Goal: Transaction & Acquisition: Purchase product/service

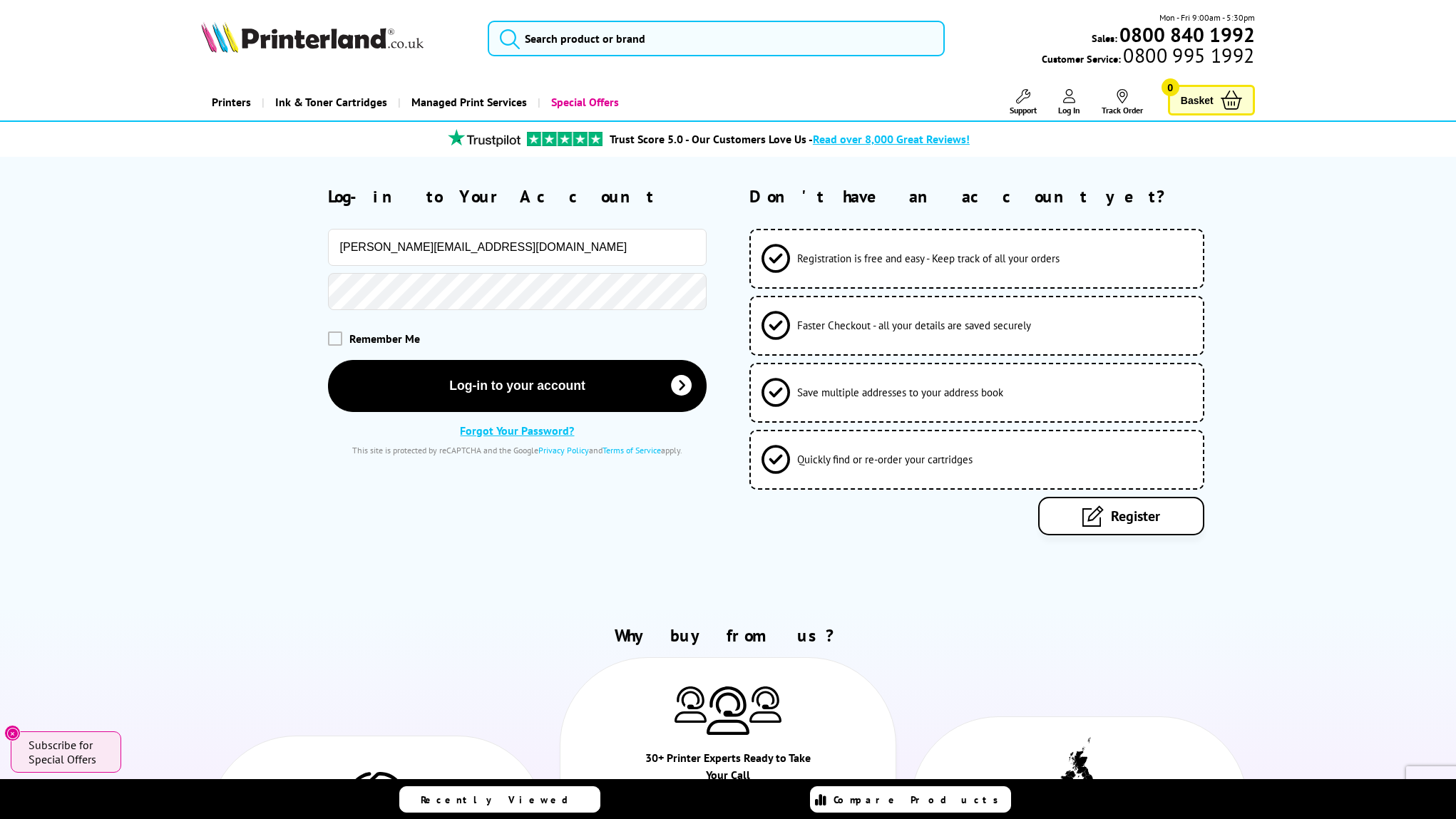
type input "[PERSON_NAME][EMAIL_ADDRESS][DOMAIN_NAME]"
click at [517, 385] on button "Log-in to your account" at bounding box center [517, 385] width 379 height 52
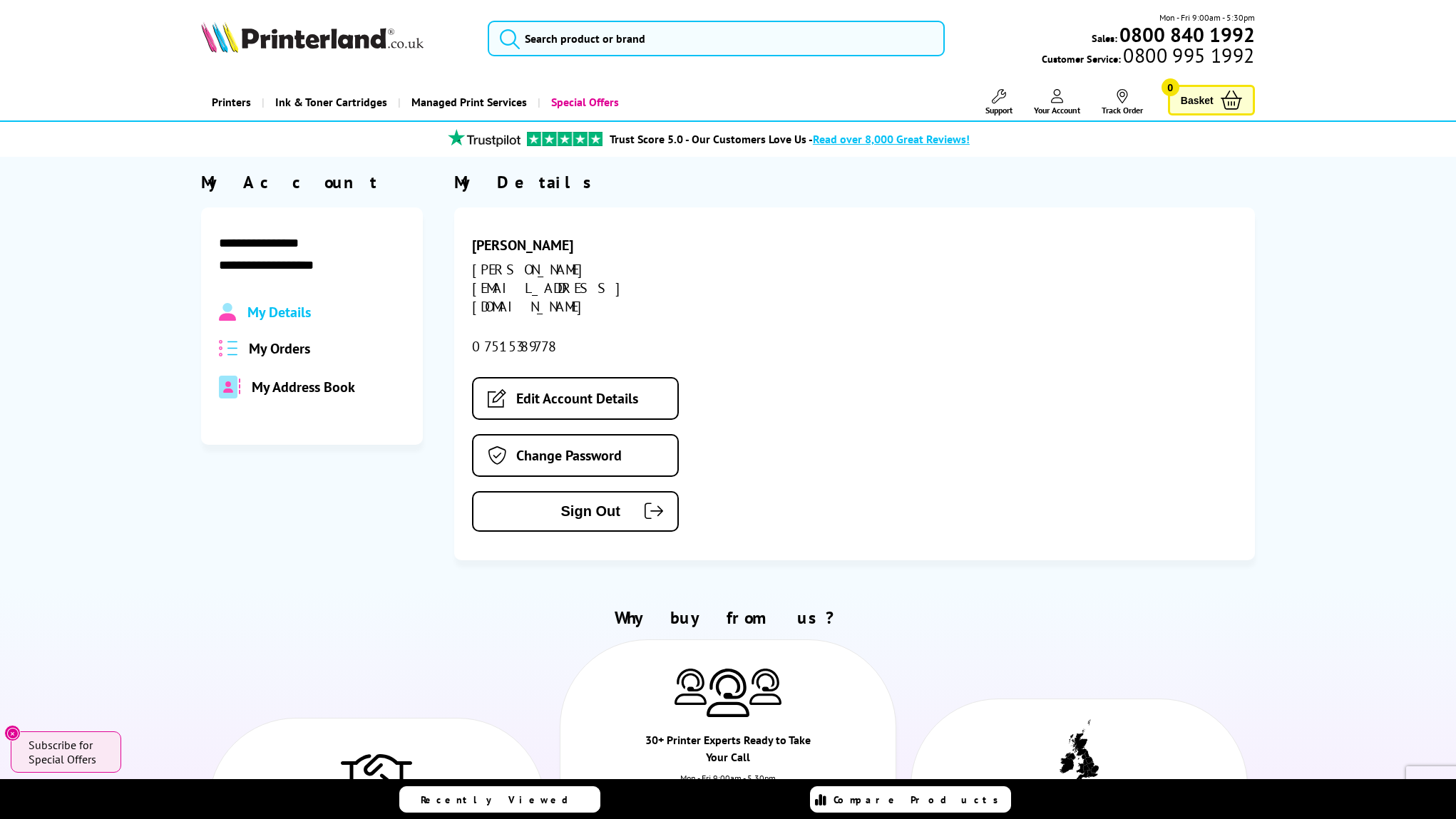
click at [886, 381] on div "[PERSON_NAME] [EMAIL_ADDRESS][DOMAIN_NAME] 07515389778 Edit Account Details Cha…" at bounding box center [855, 384] width 801 height 353
click at [288, 345] on span "My Orders" at bounding box center [279, 348] width 61 height 18
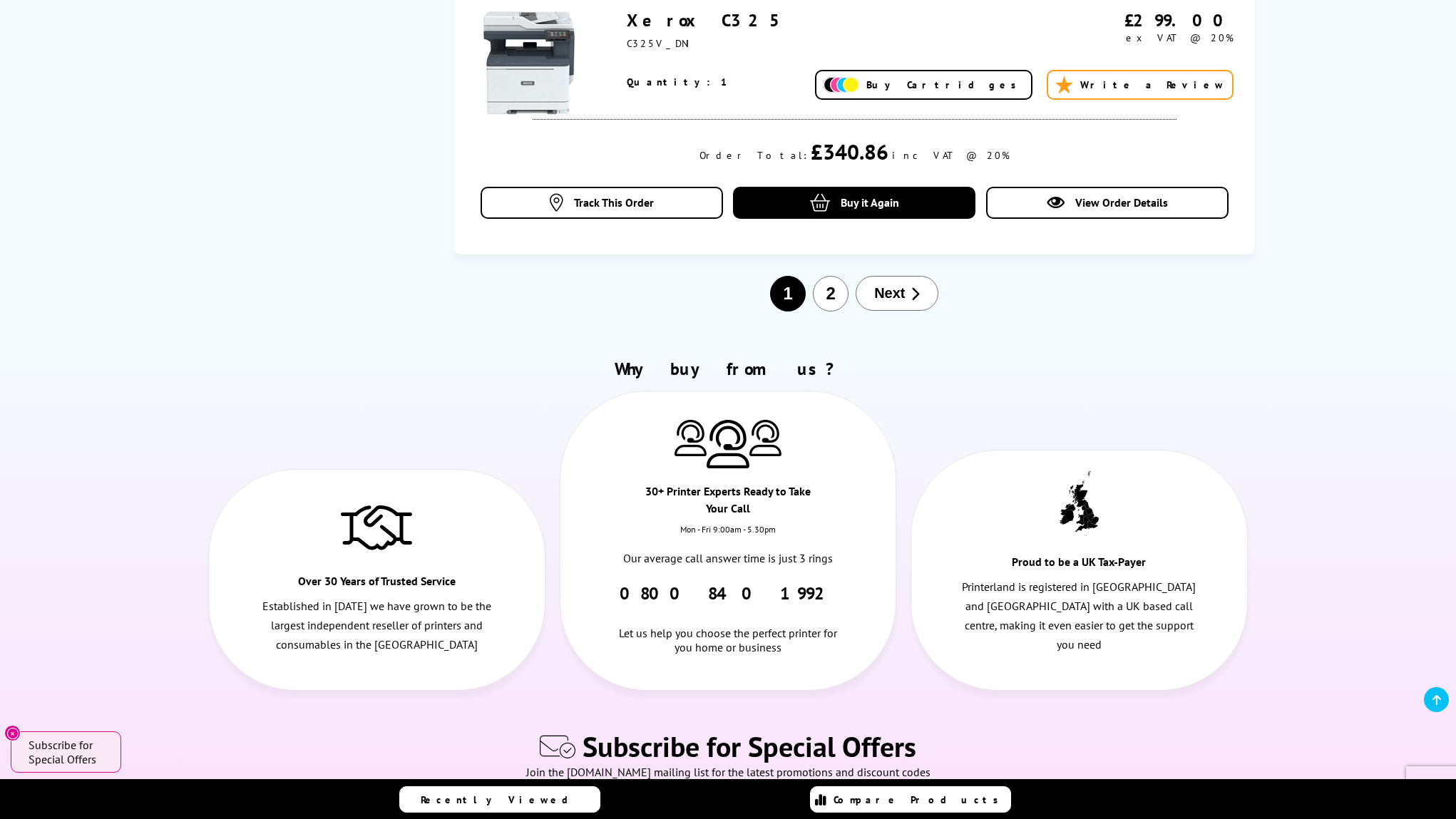
scroll to position [1751, 0]
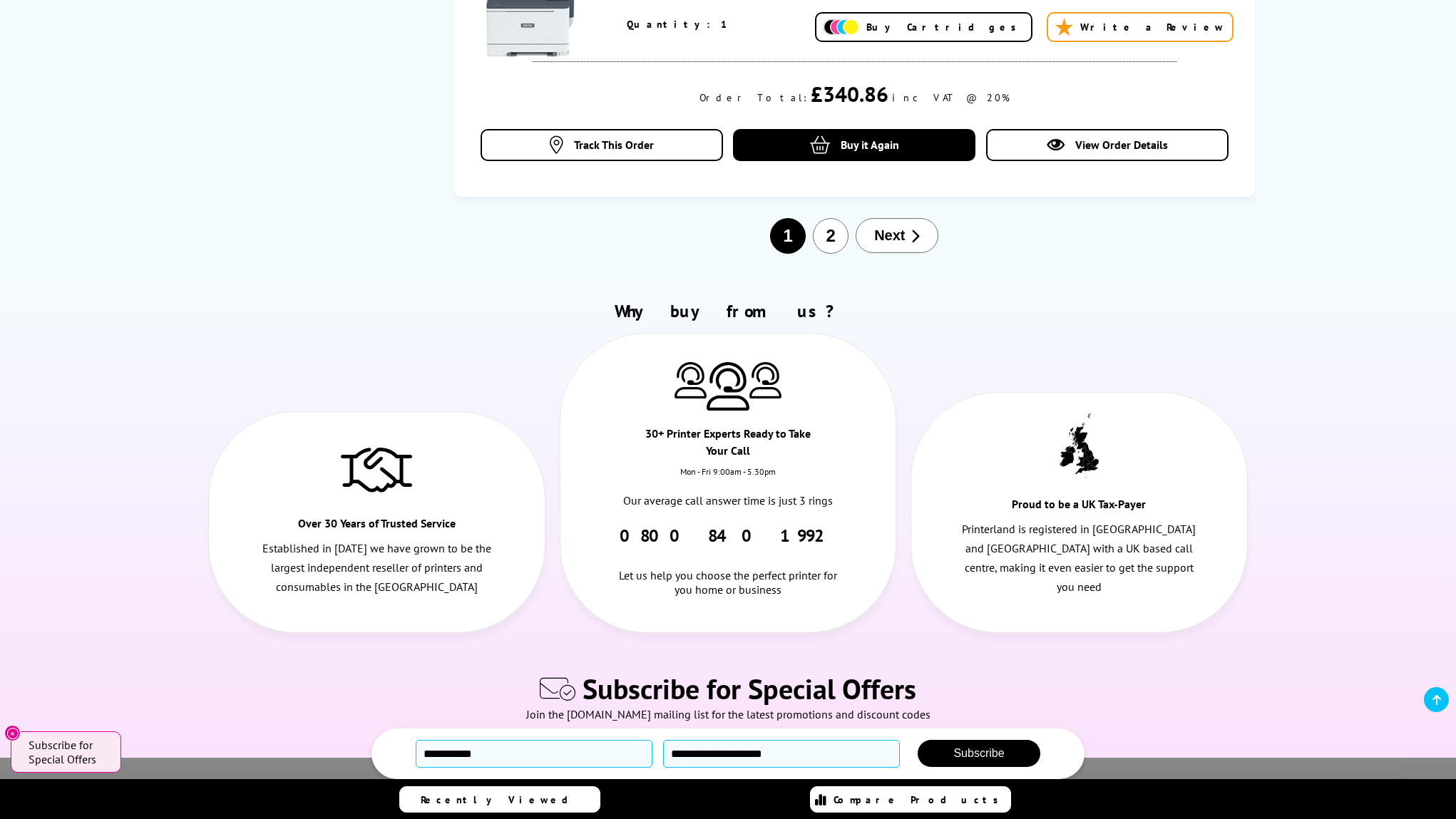
click at [892, 228] on span "Next" at bounding box center [889, 236] width 30 height 16
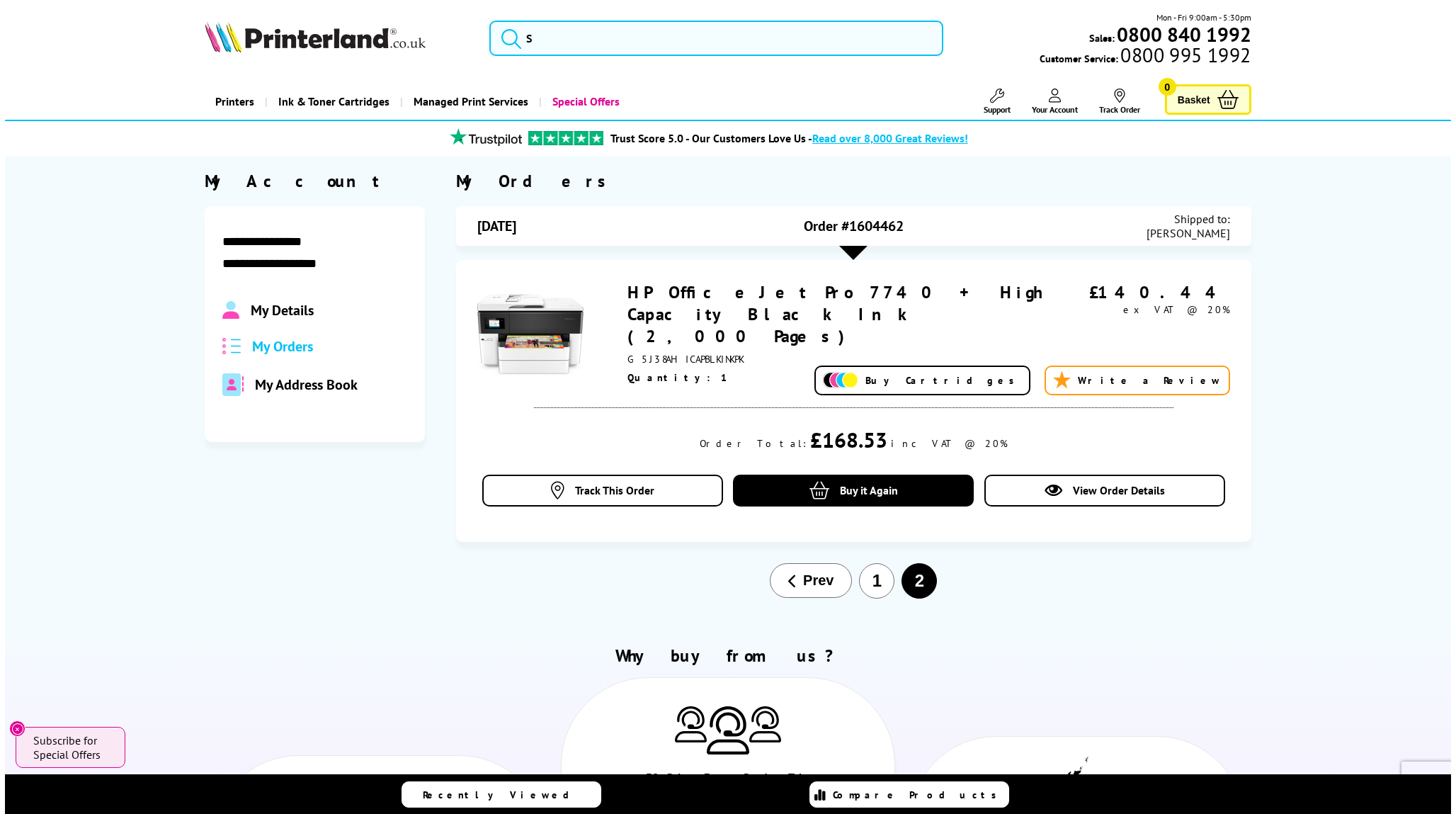
scroll to position [0, 0]
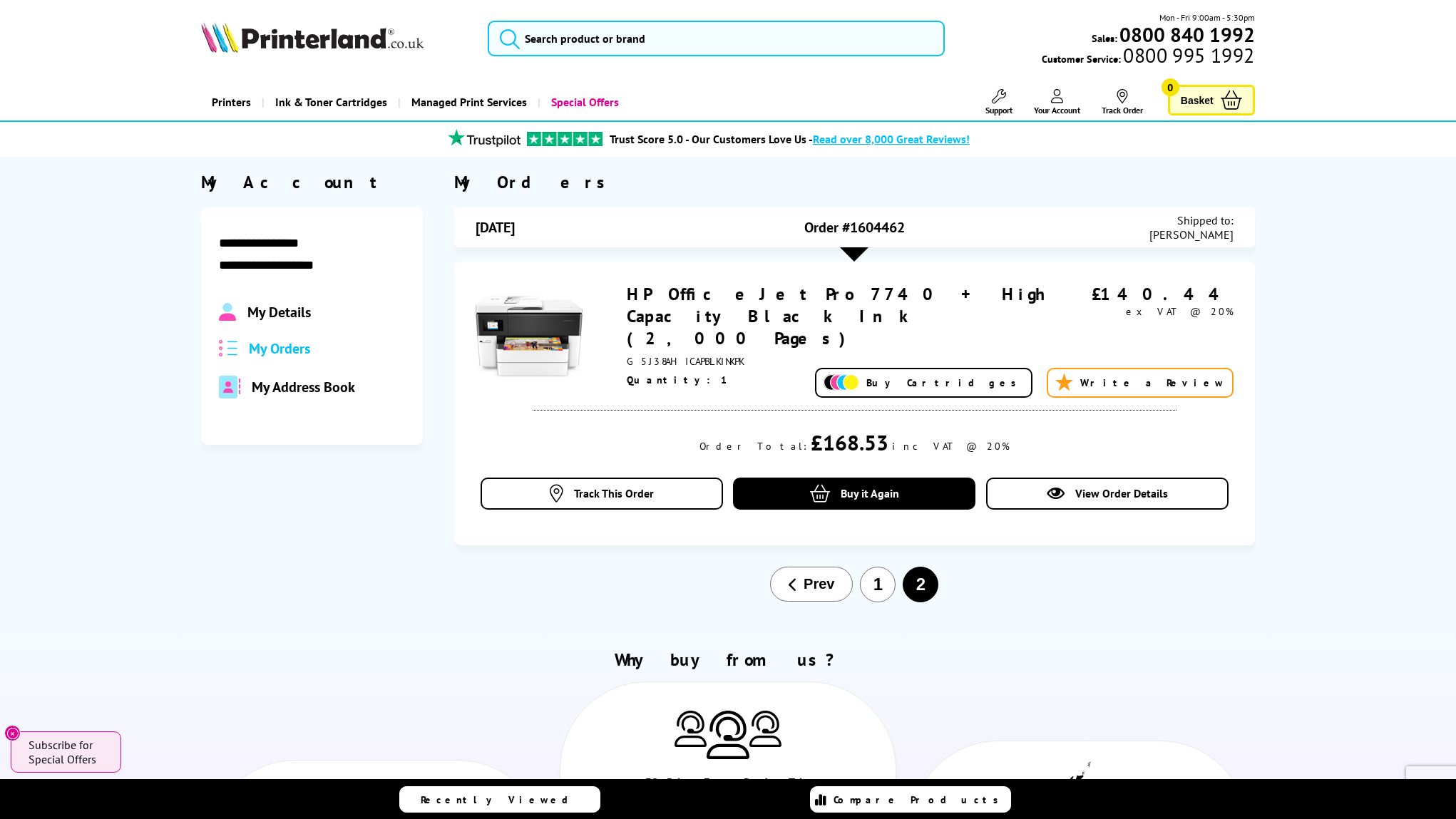
click at [1017, 377] on span "Buy Cartridges" at bounding box center [945, 383] width 158 height 13
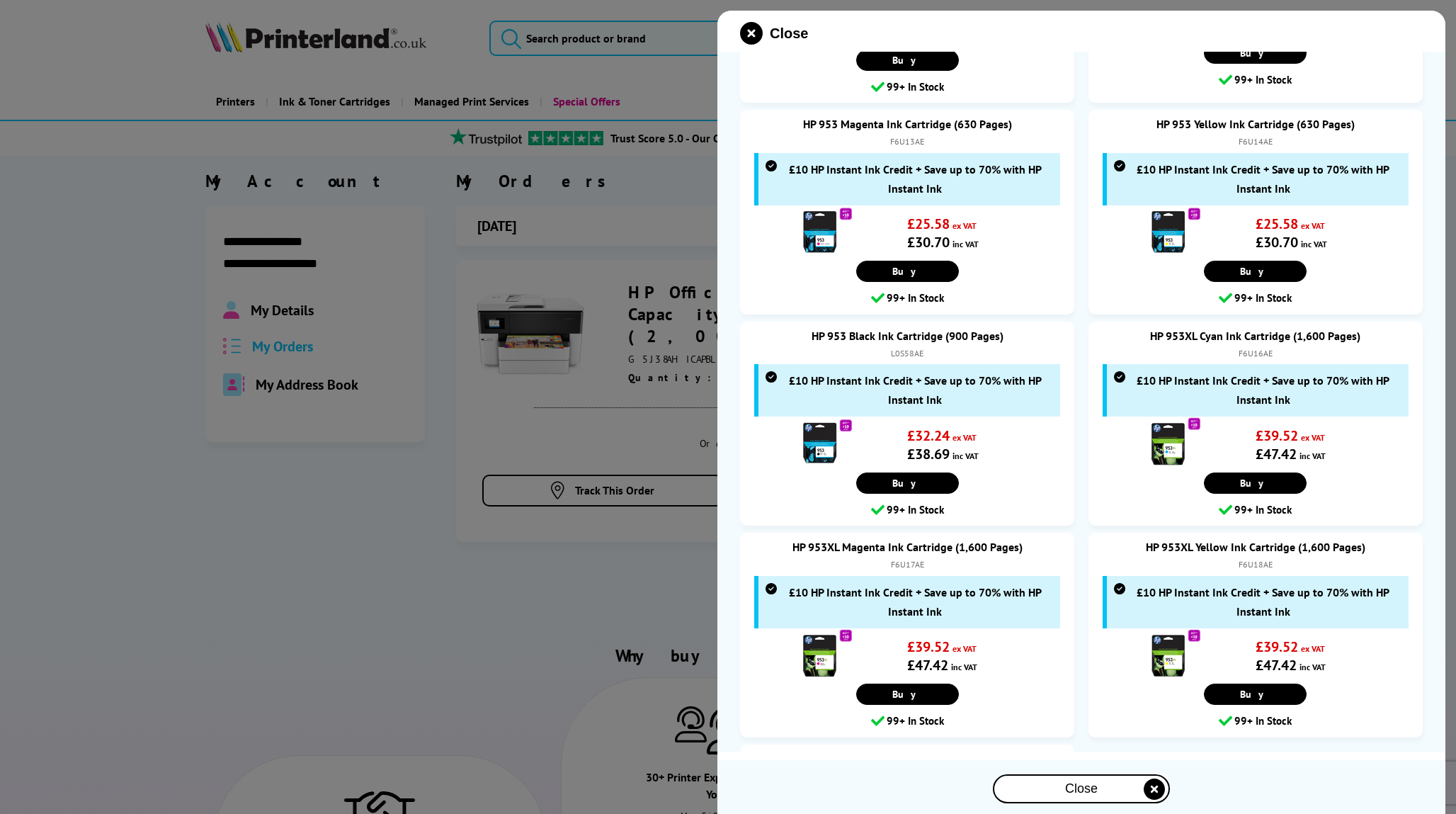
scroll to position [229, 0]
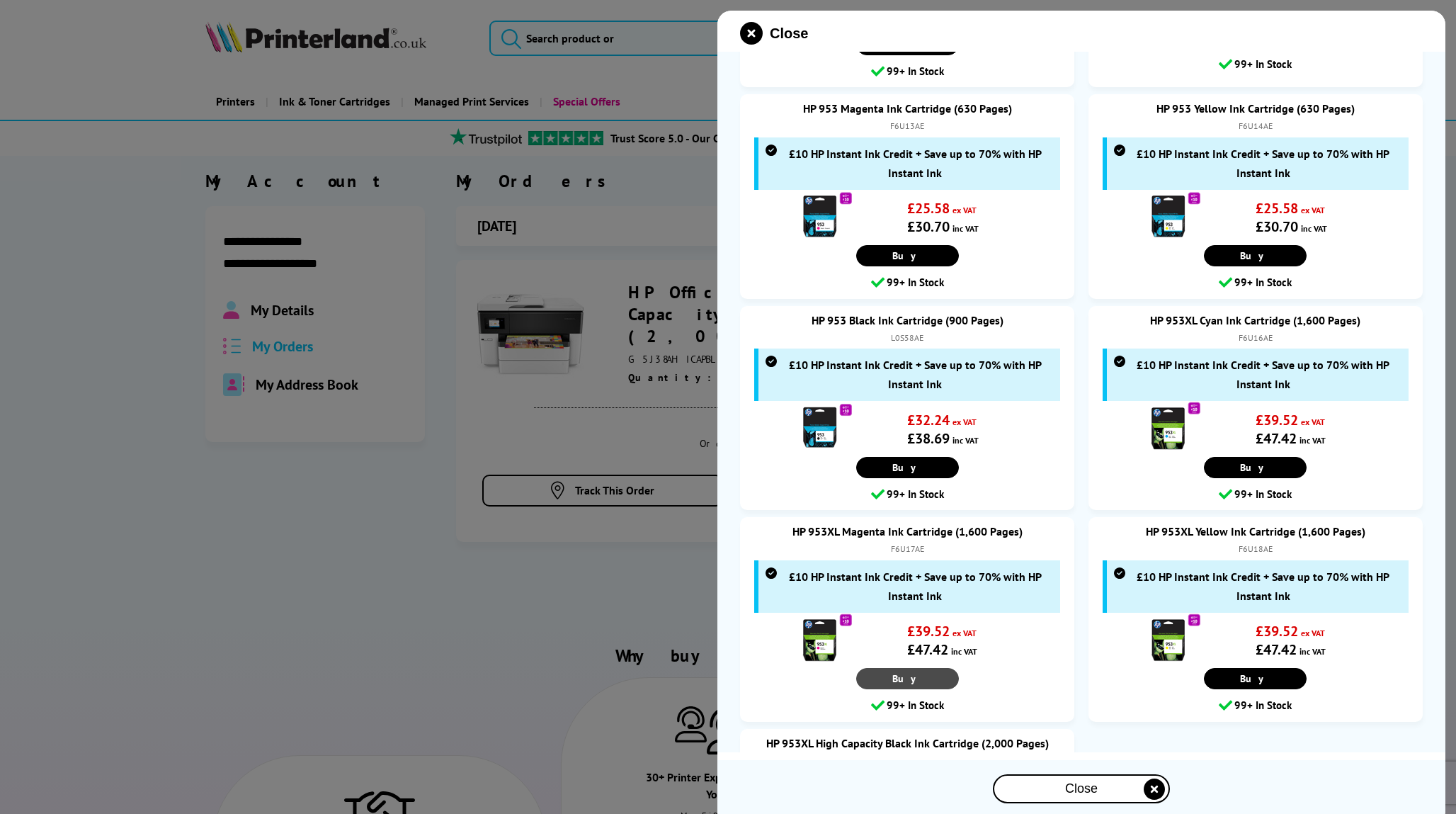
click at [904, 672] on span "Buy" at bounding box center [908, 679] width 30 height 13
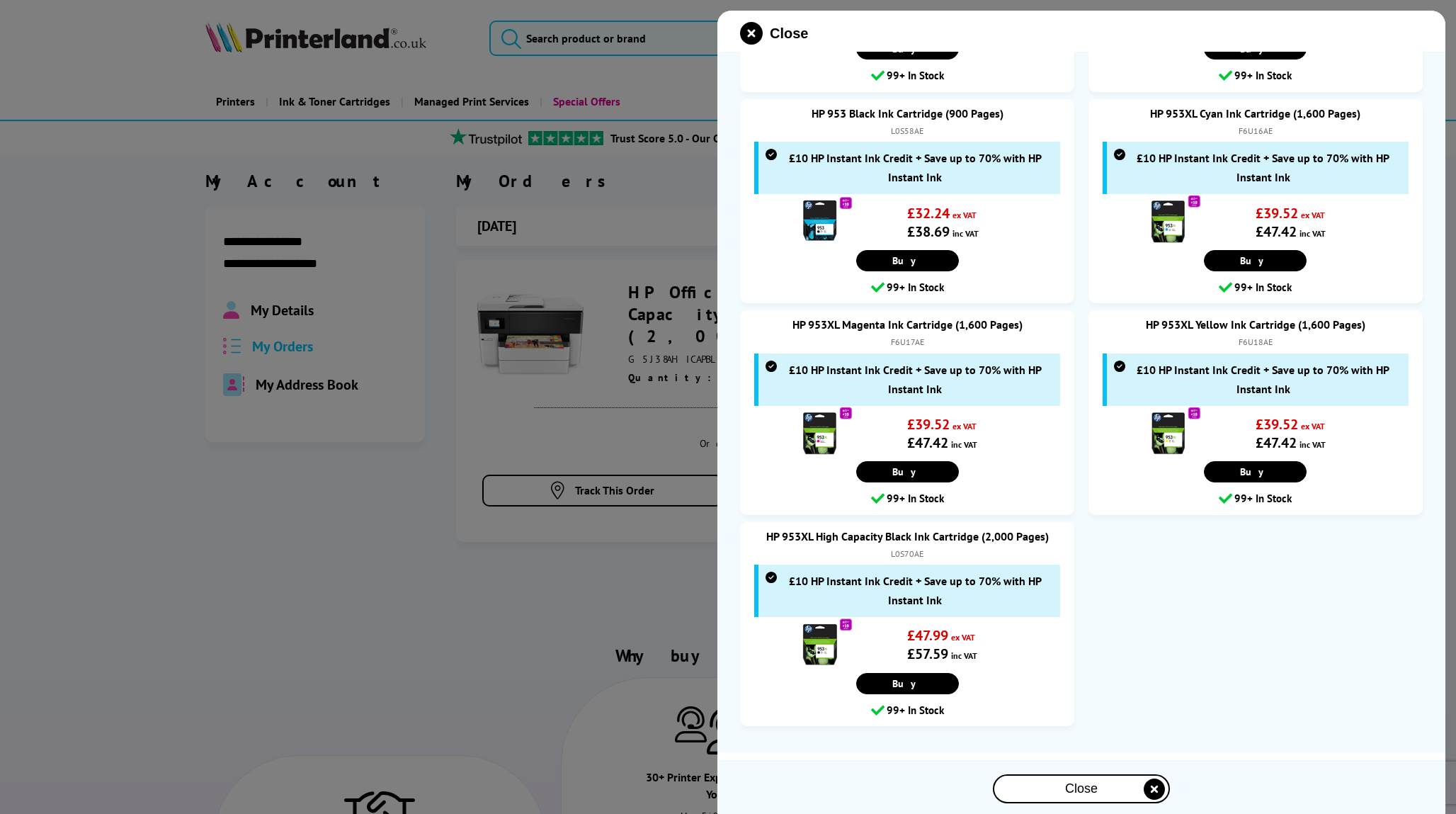
scroll to position [435, 0]
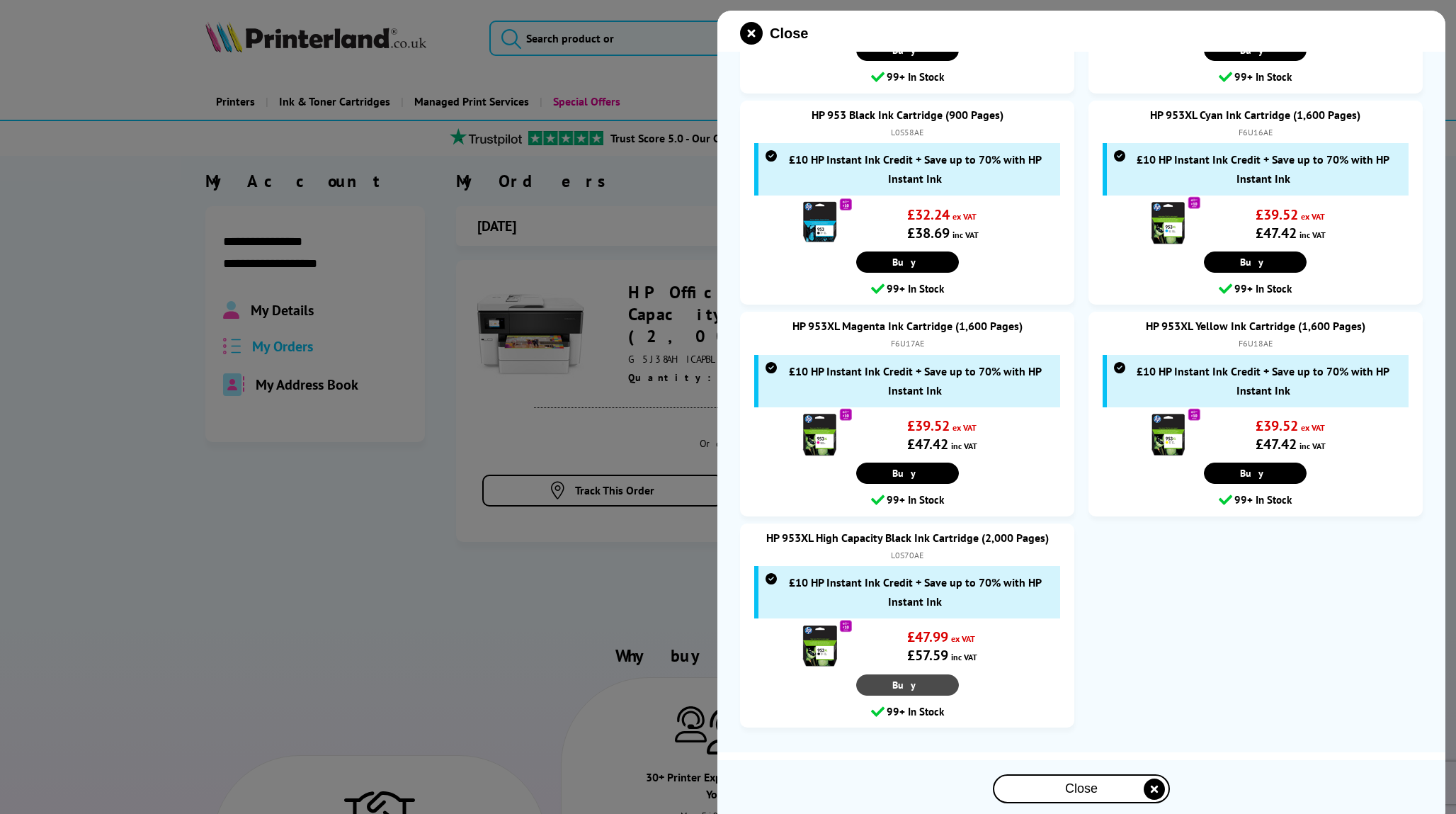
click at [901, 679] on span "Buy" at bounding box center [908, 685] width 30 height 13
click at [752, 28] on icon "close modal" at bounding box center [751, 33] width 22 height 22
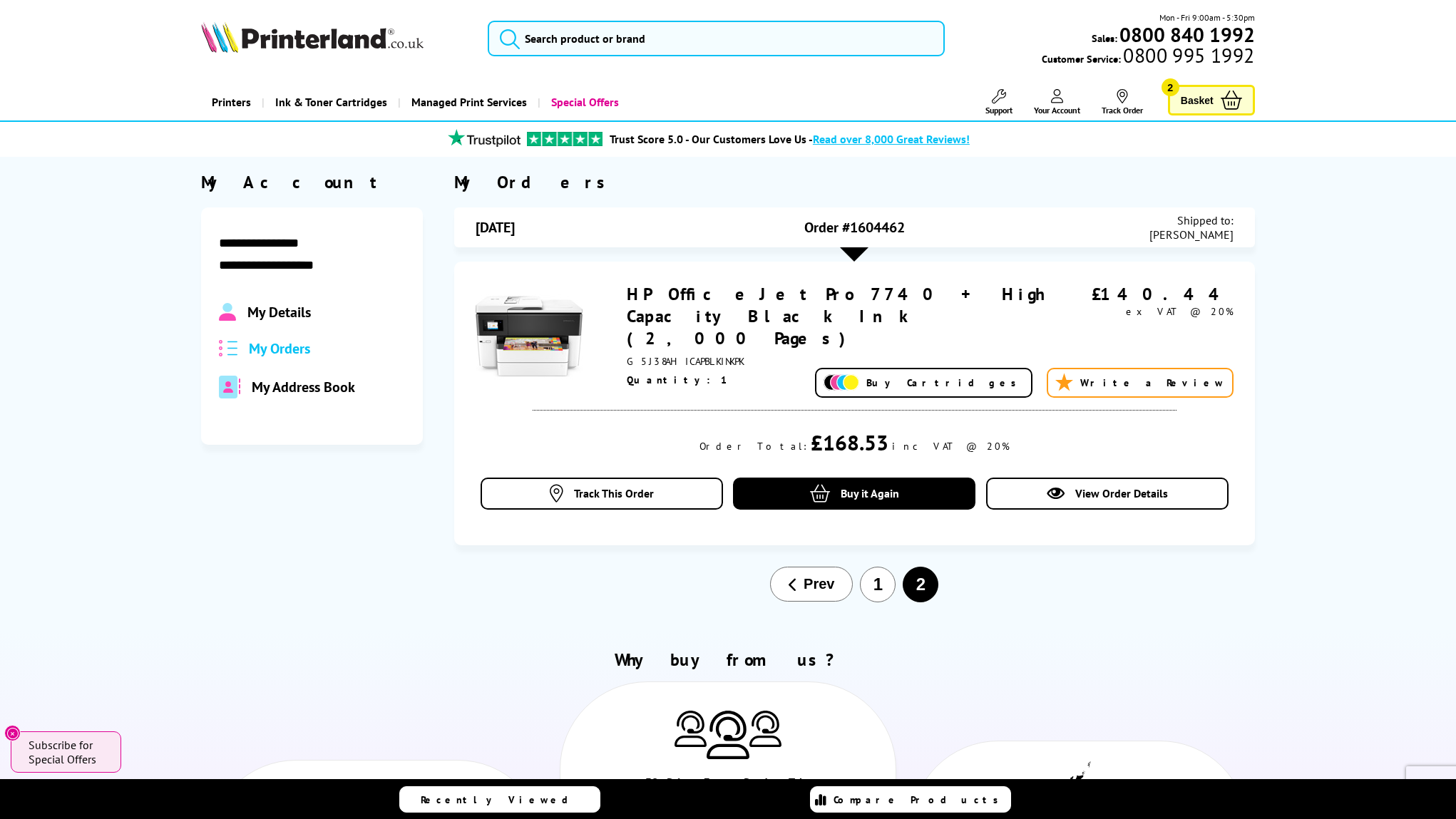
click at [1196, 103] on span "Basket" at bounding box center [1197, 100] width 33 height 19
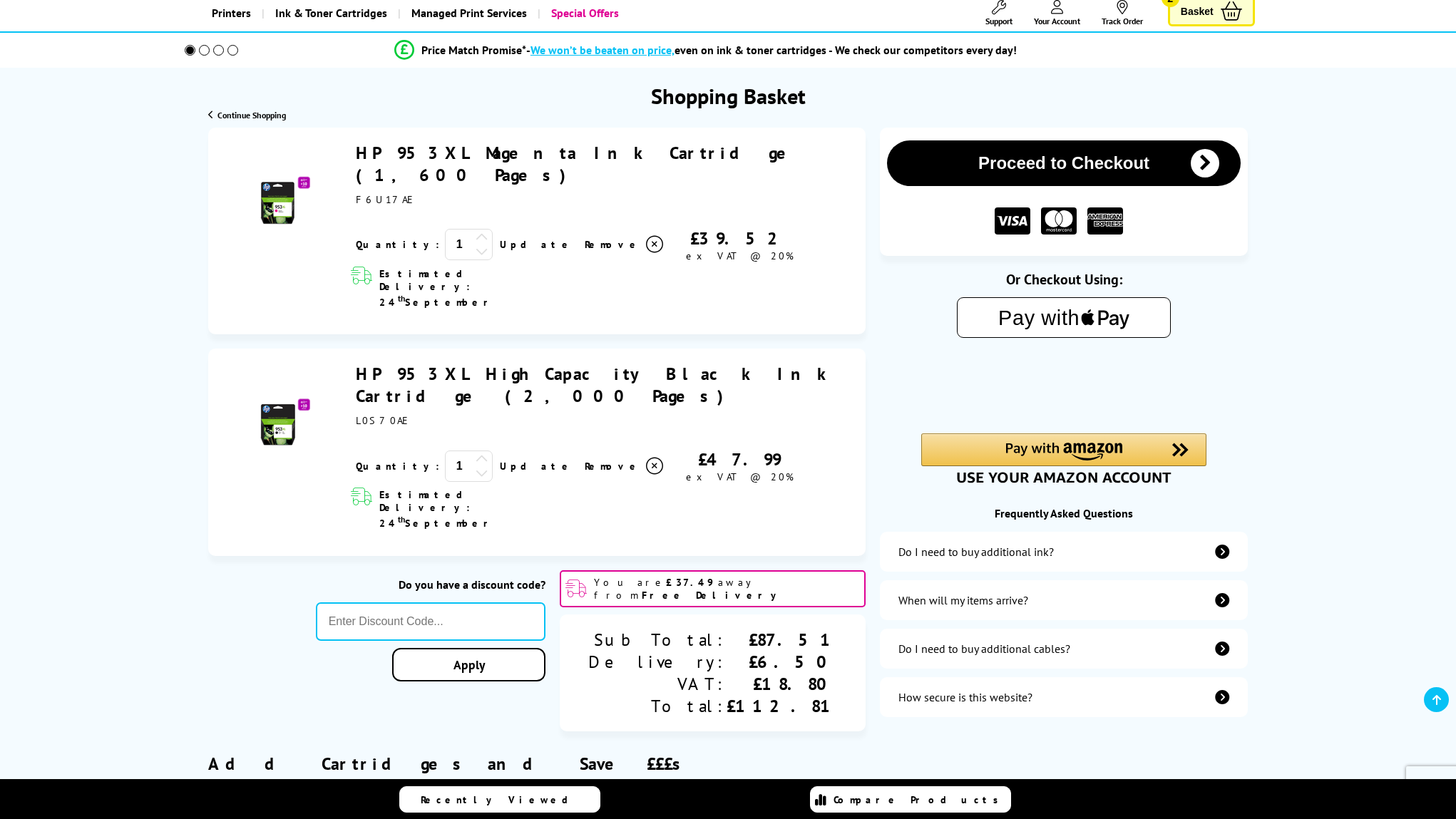
scroll to position [89, 0]
